Goal: Find specific page/section: Find specific page/section

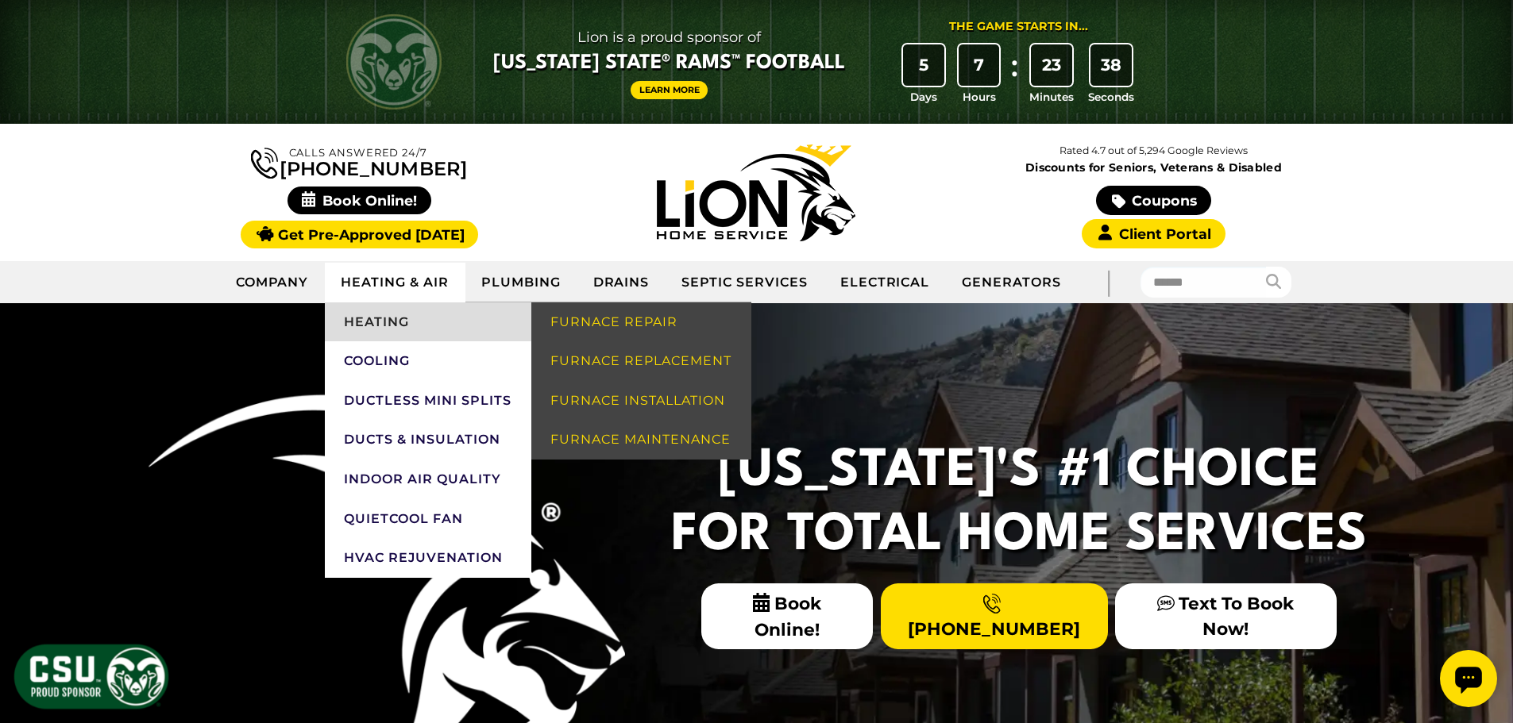
click at [372, 318] on link "Heating" at bounding box center [428, 323] width 206 height 40
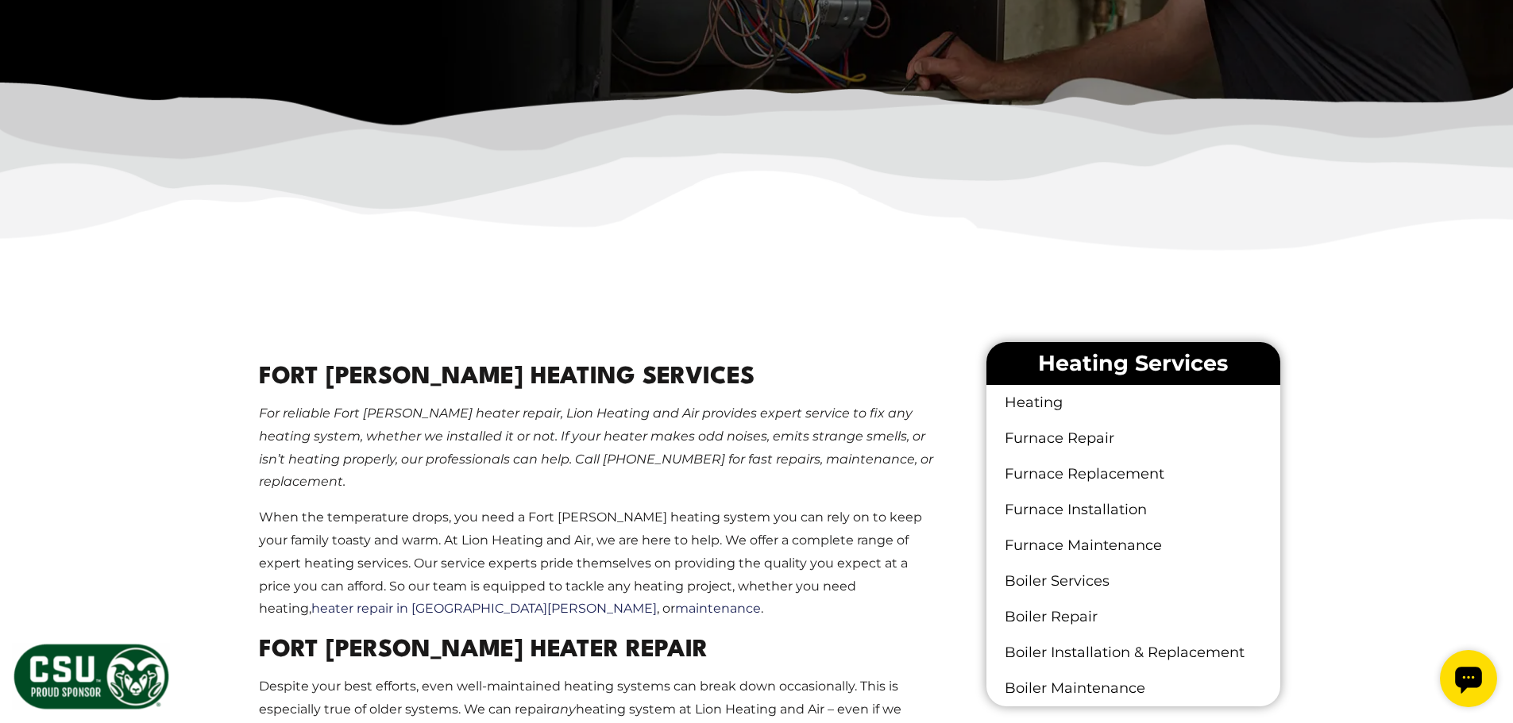
scroll to position [715, 0]
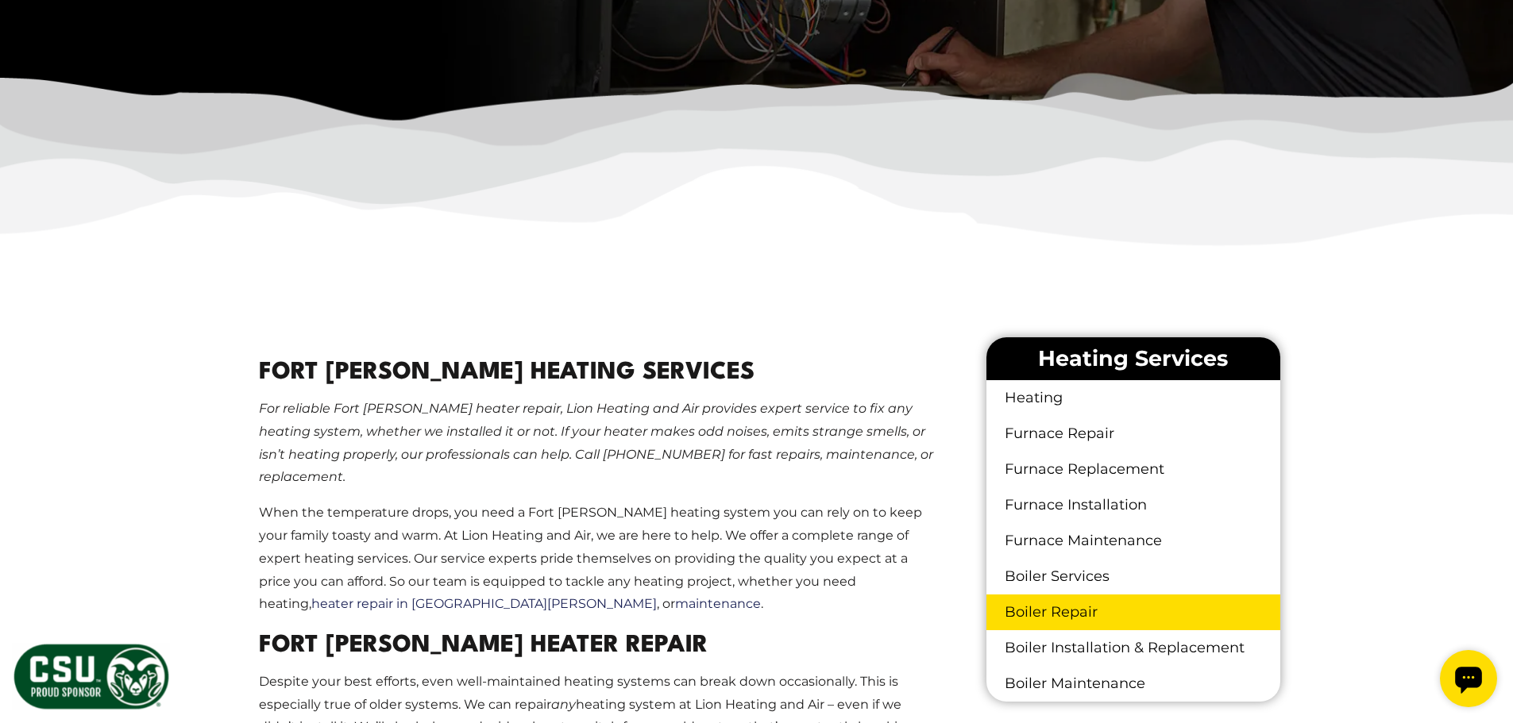
click at [1018, 615] on link "Boiler Repair" at bounding box center [1132, 613] width 293 height 36
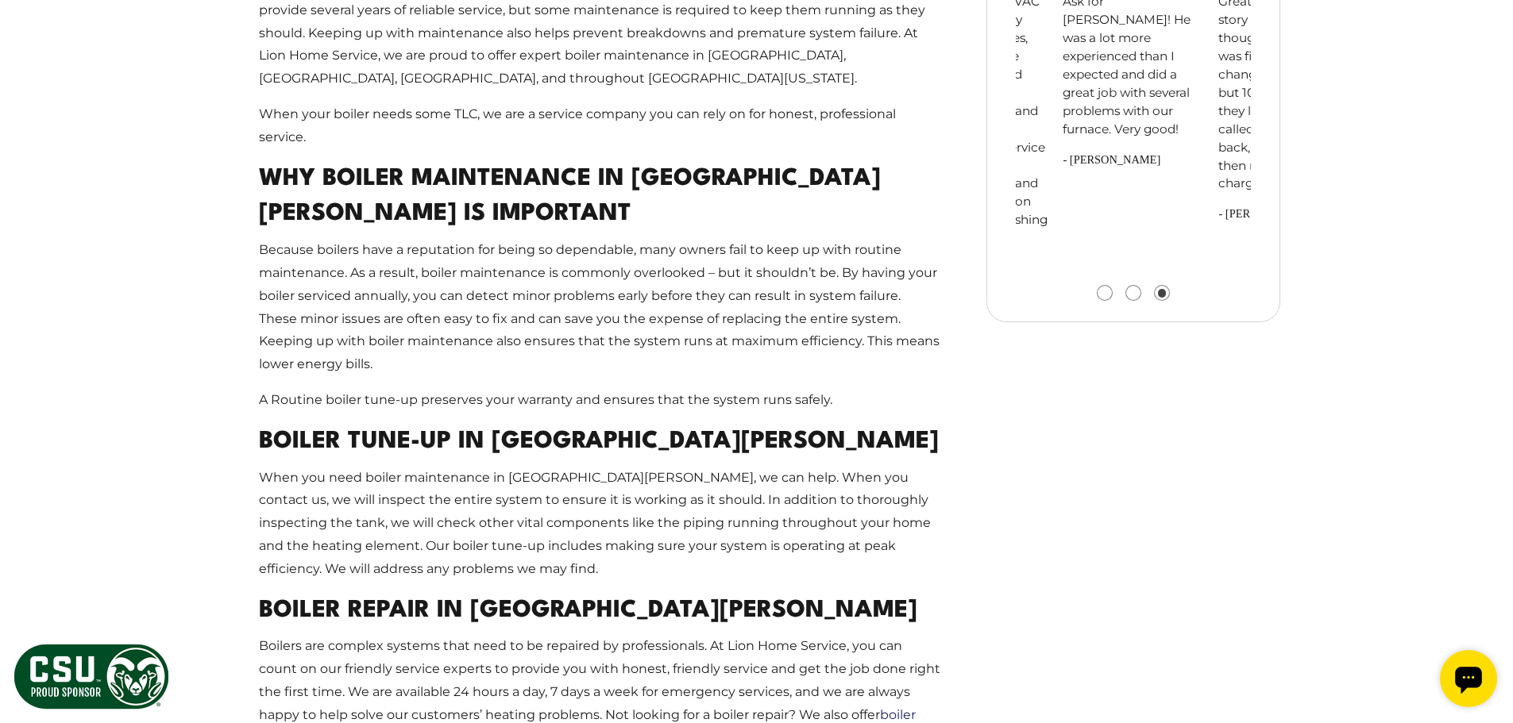
scroll to position [1906, 0]
